Goal: Find specific page/section: Find specific page/section

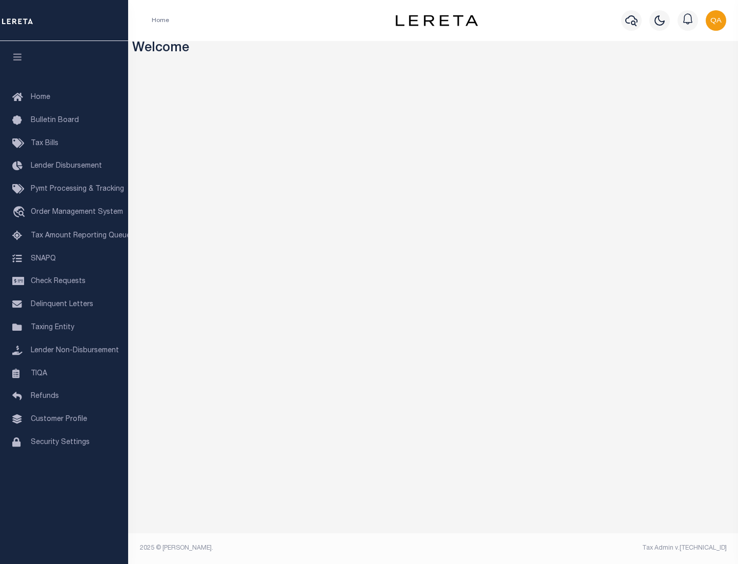
click at [64, 281] on span "Check Requests" at bounding box center [58, 281] width 55 height 7
select select "50"
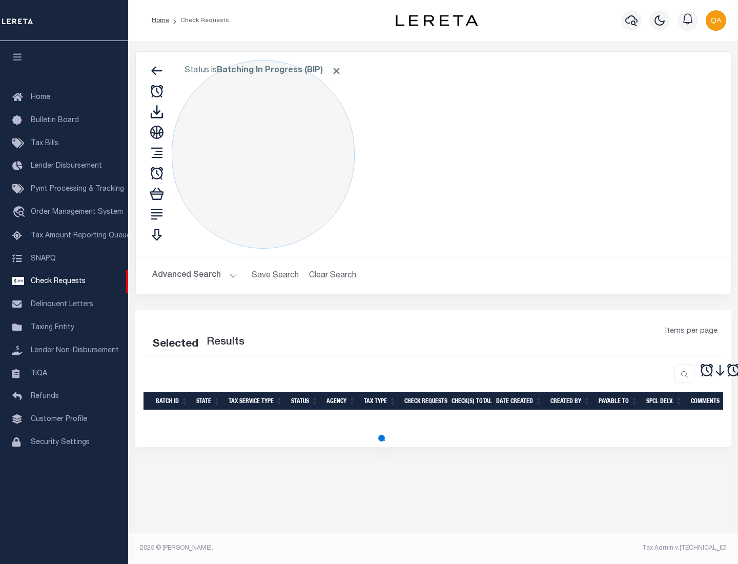
select select "50"
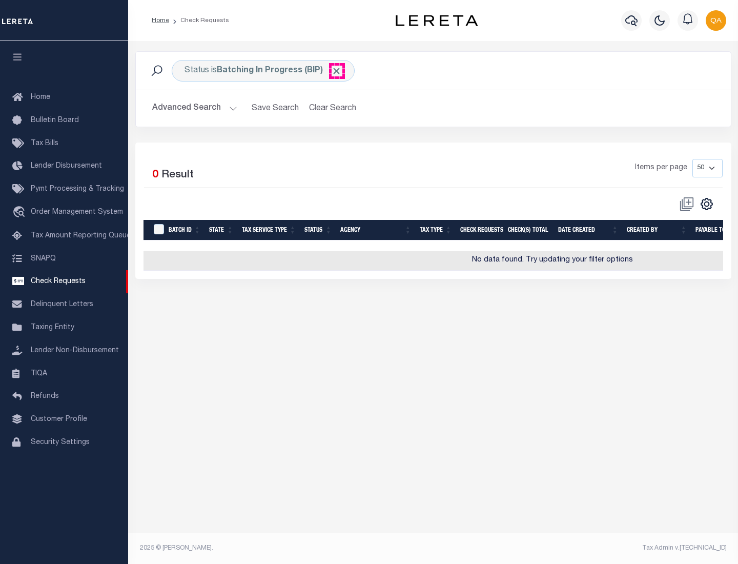
click at [337, 71] on span "Click to Remove" at bounding box center [336, 71] width 11 height 11
